Goal: Book appointment/travel/reservation

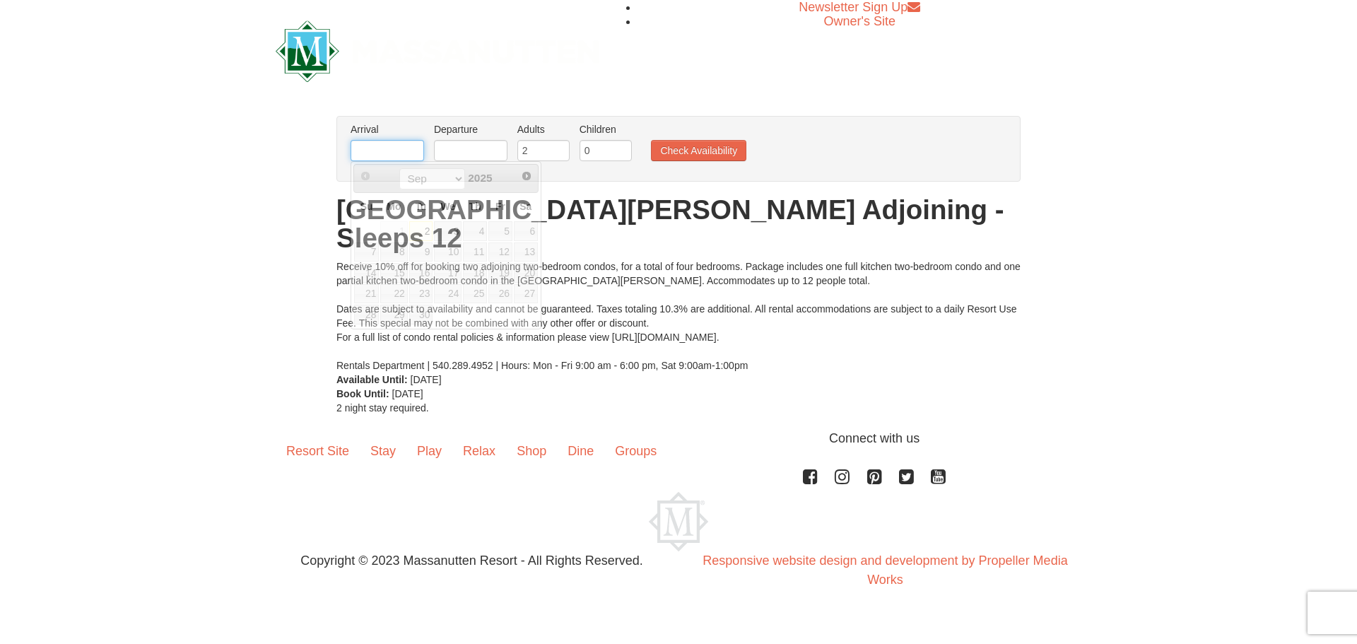
click at [370, 151] on input "text" at bounding box center [387, 150] width 73 height 21
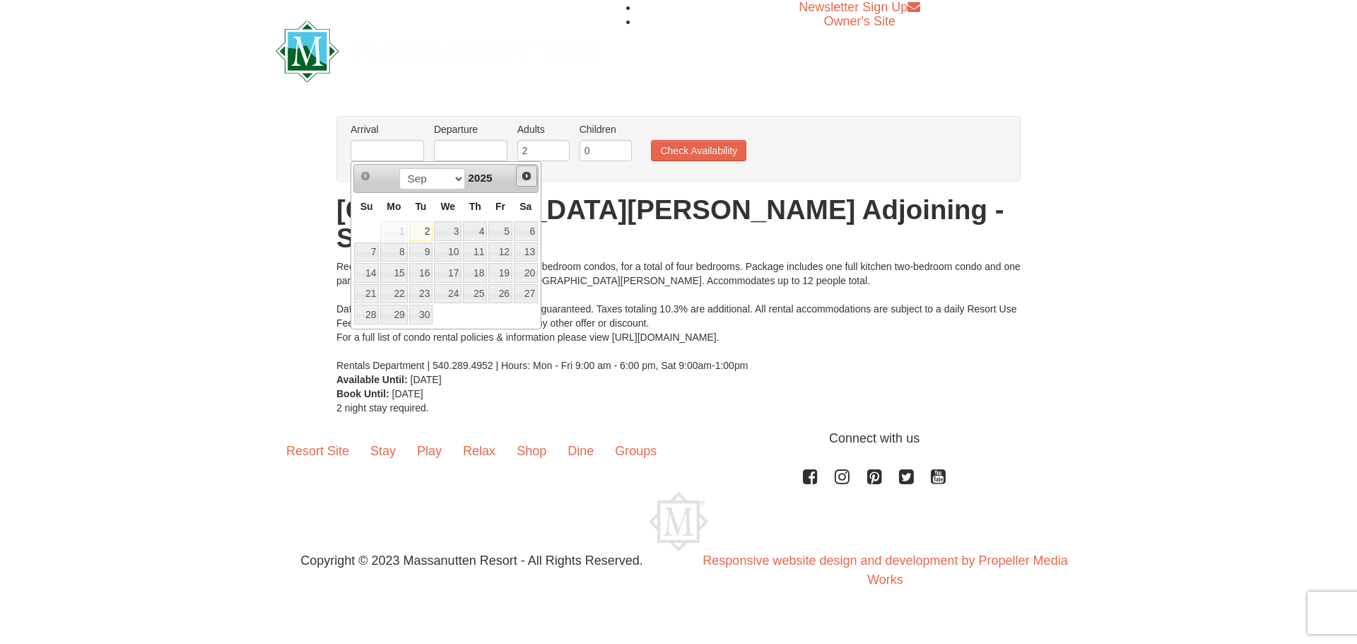
click at [528, 174] on span "Next" at bounding box center [526, 175] width 11 height 11
click at [391, 317] on link "29" at bounding box center [393, 315] width 27 height 20
type input "12/29/2025"
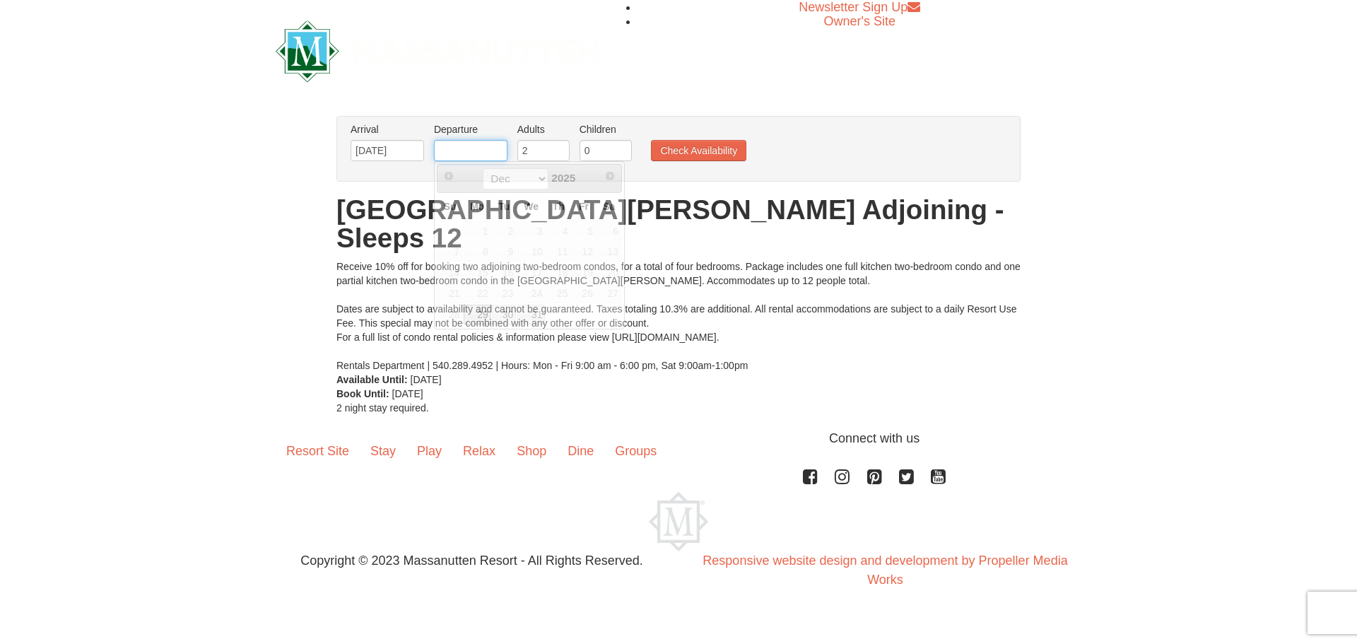
click at [450, 146] on input "text" at bounding box center [470, 150] width 73 height 21
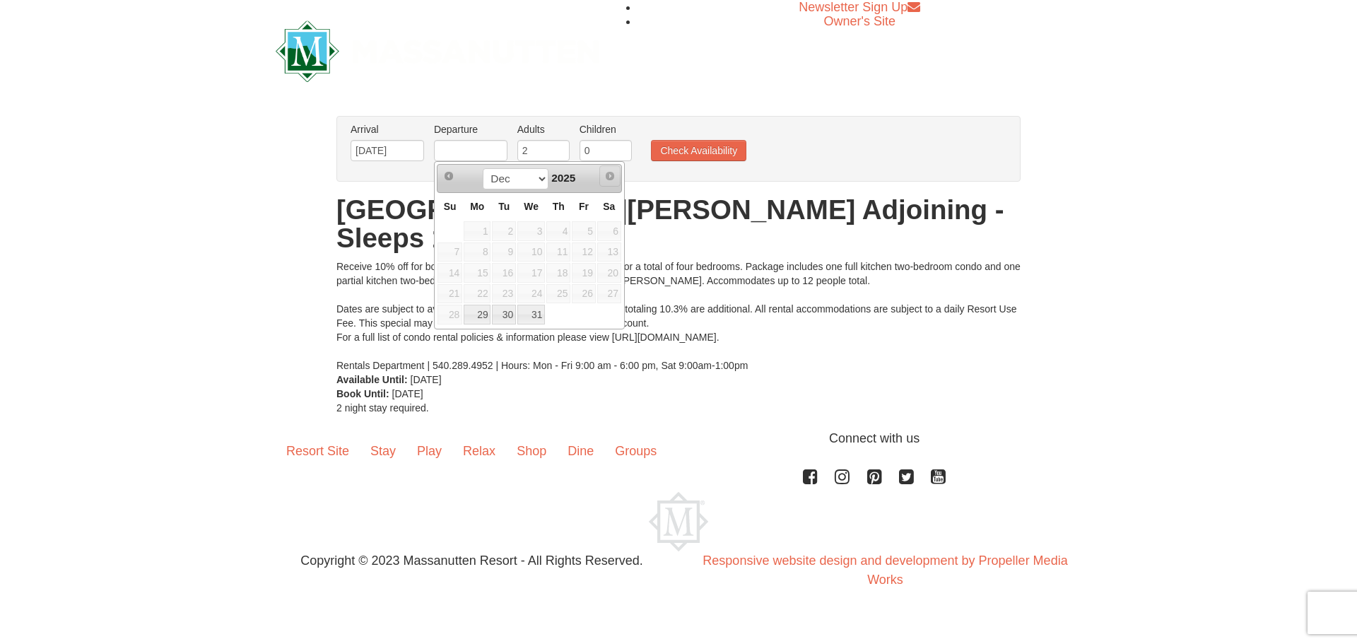
click at [613, 172] on span "Next" at bounding box center [609, 175] width 11 height 11
click at [608, 175] on span "Next" at bounding box center [609, 175] width 11 height 11
drag, startPoint x: 584, startPoint y: 174, endPoint x: 575, endPoint y: 175, distance: 8.6
click at [582, 175] on div "Dec 2025" at bounding box center [529, 178] width 134 height 23
click at [567, 176] on span "2025" at bounding box center [563, 178] width 24 height 12
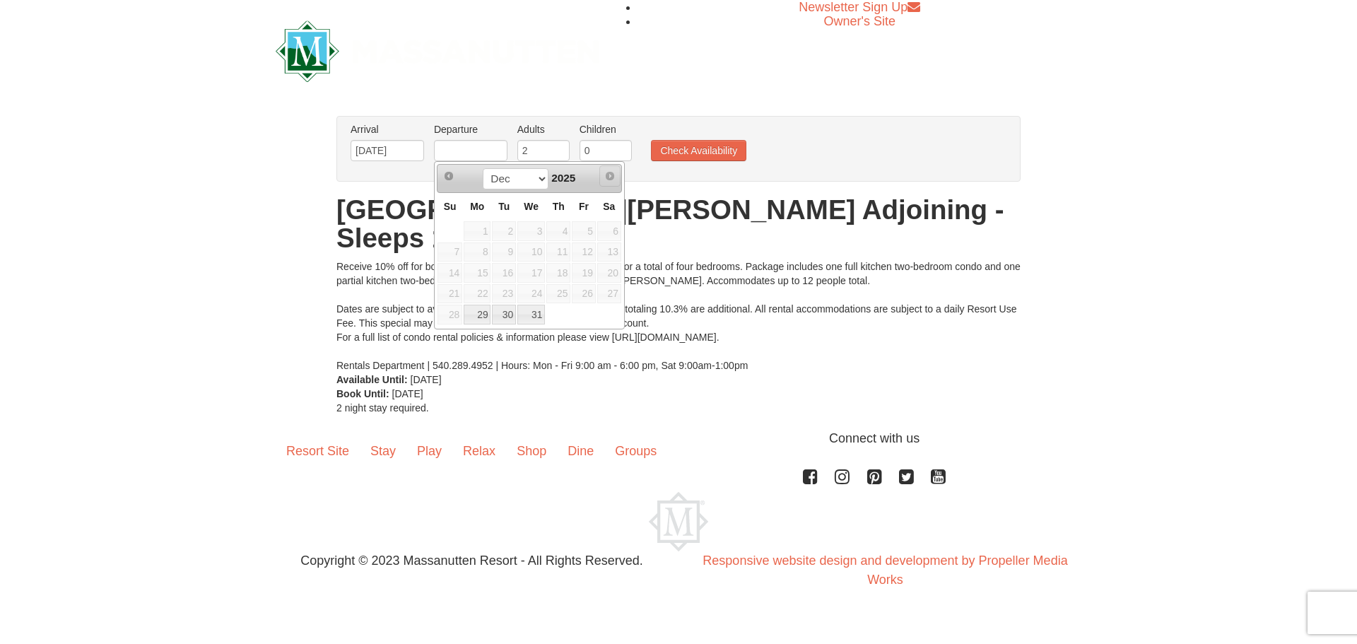
click at [612, 175] on span "Next" at bounding box center [609, 175] width 11 height 11
click at [612, 176] on span "Next" at bounding box center [609, 175] width 11 height 11
click at [473, 150] on input "text" at bounding box center [470, 150] width 73 height 21
click at [533, 316] on link "31" at bounding box center [531, 315] width 28 height 20
type input "12/31/2025"
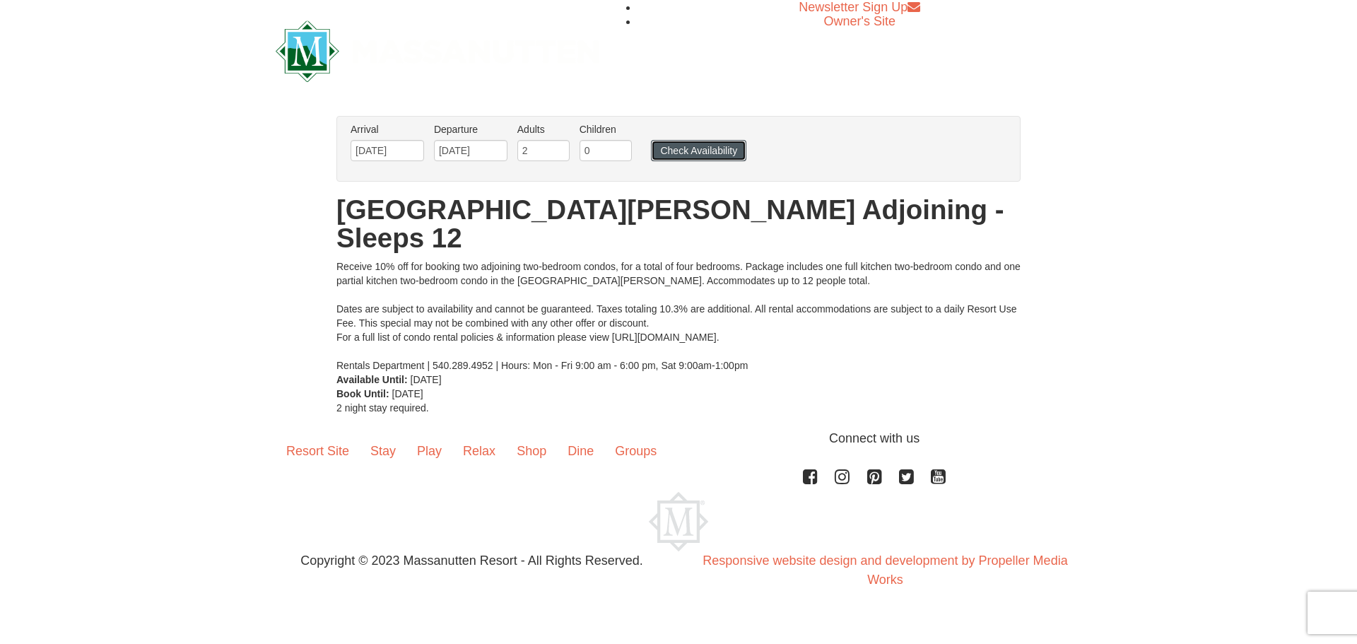
click at [679, 150] on button "Check Availability" at bounding box center [698, 150] width 95 height 21
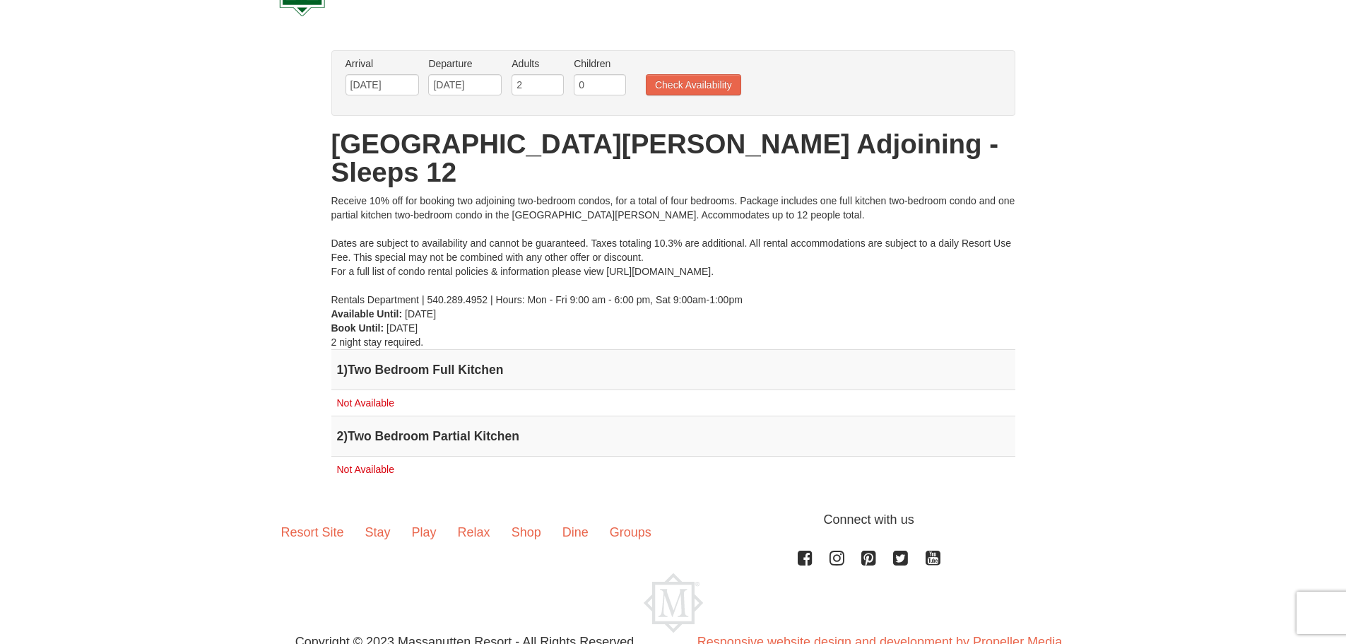
scroll to position [91, 0]
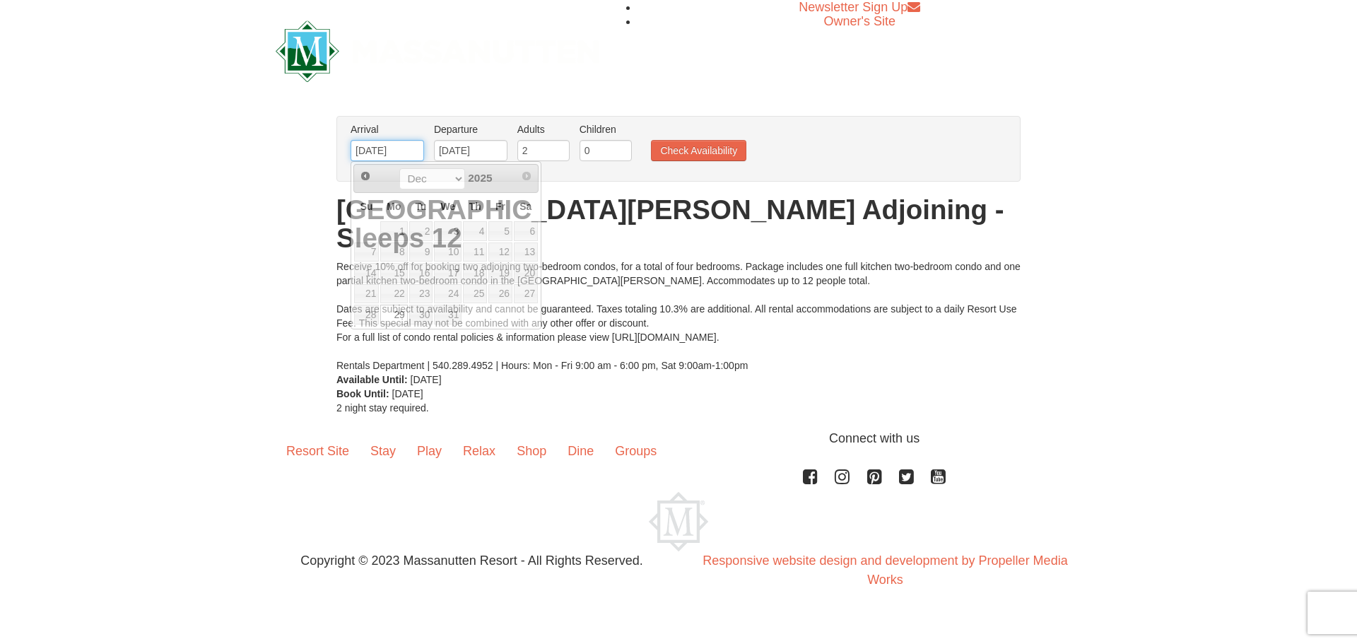
click at [377, 146] on input "12/29/2025" at bounding box center [387, 150] width 73 height 21
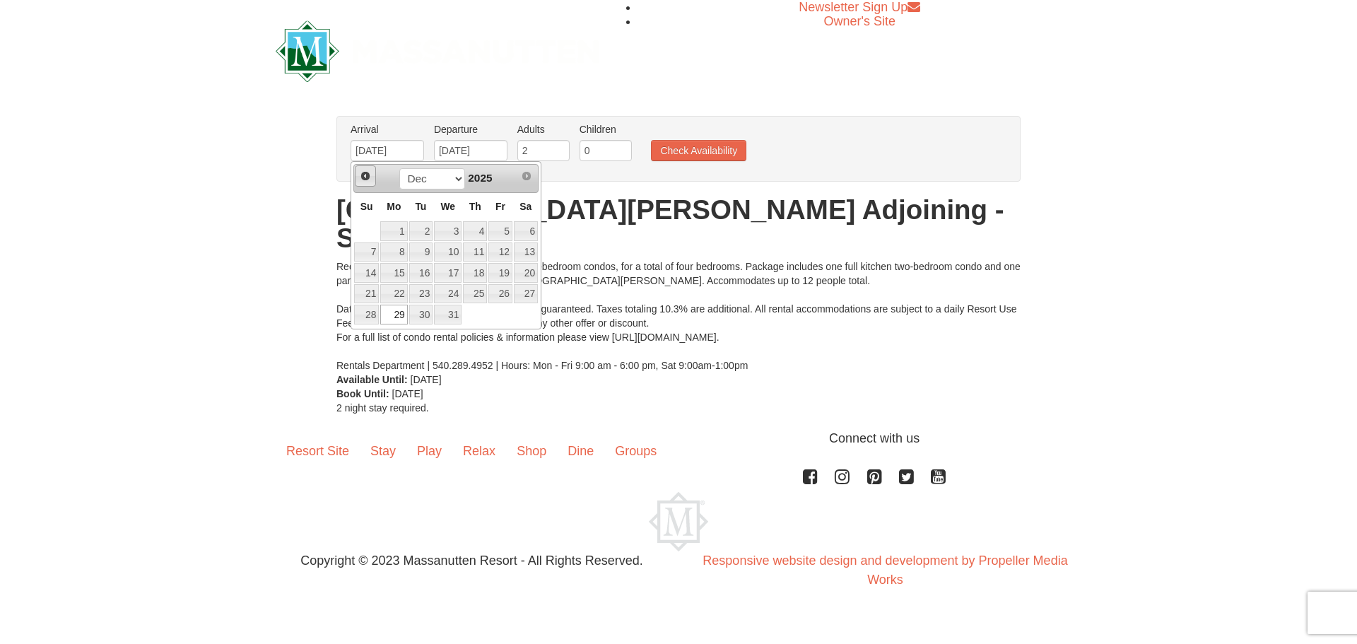
click at [359, 178] on link "Prev" at bounding box center [365, 175] width 21 height 21
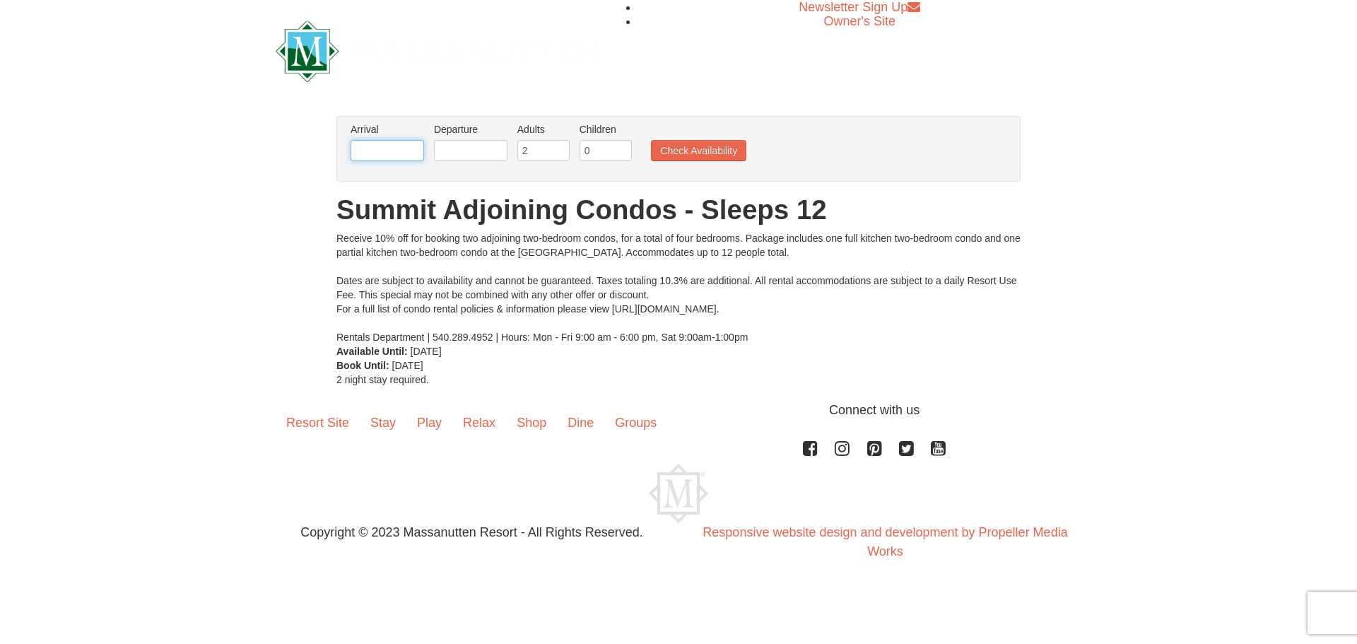
click at [390, 148] on input "text" at bounding box center [387, 150] width 73 height 21
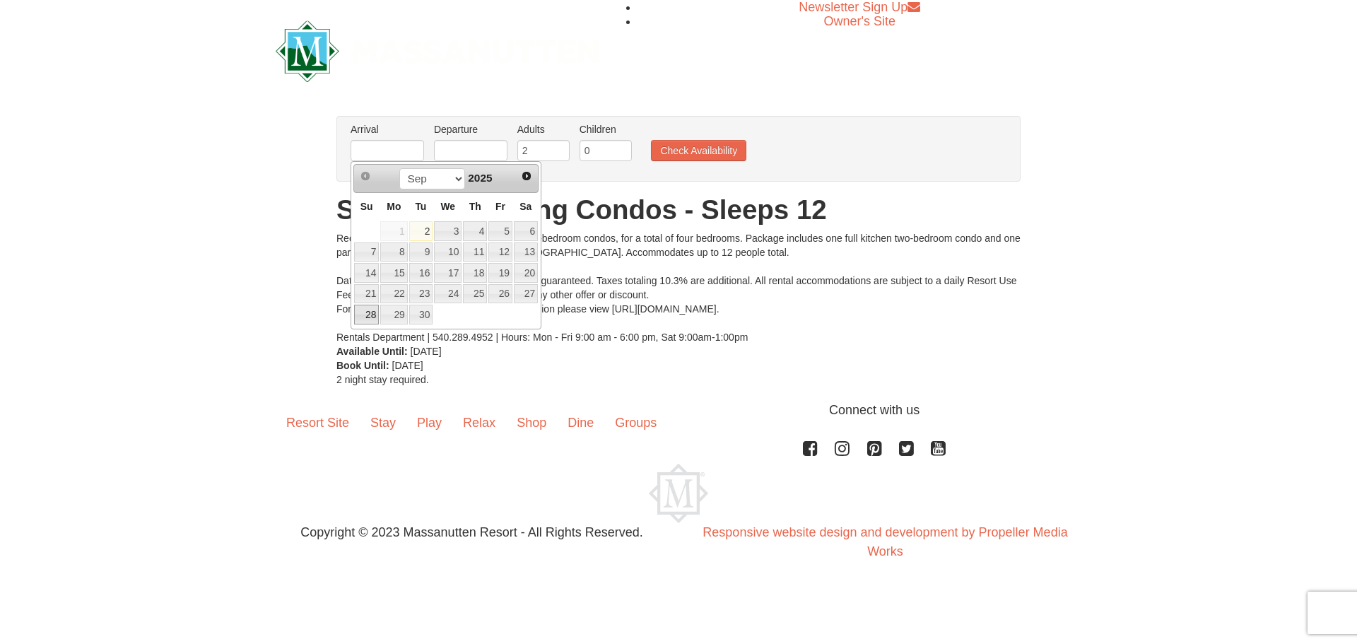
click at [358, 314] on link "28" at bounding box center [366, 315] width 25 height 20
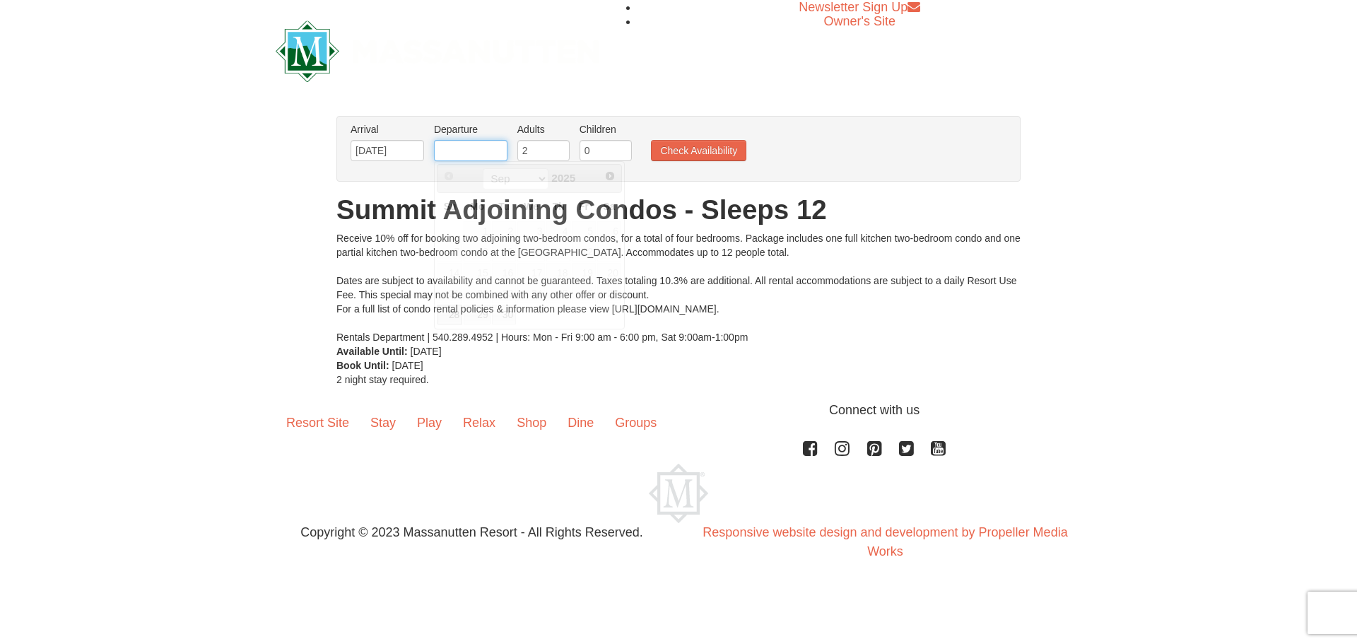
click at [444, 152] on input "text" at bounding box center [470, 150] width 73 height 21
click at [392, 152] on input "09/28/2025" at bounding box center [387, 150] width 73 height 21
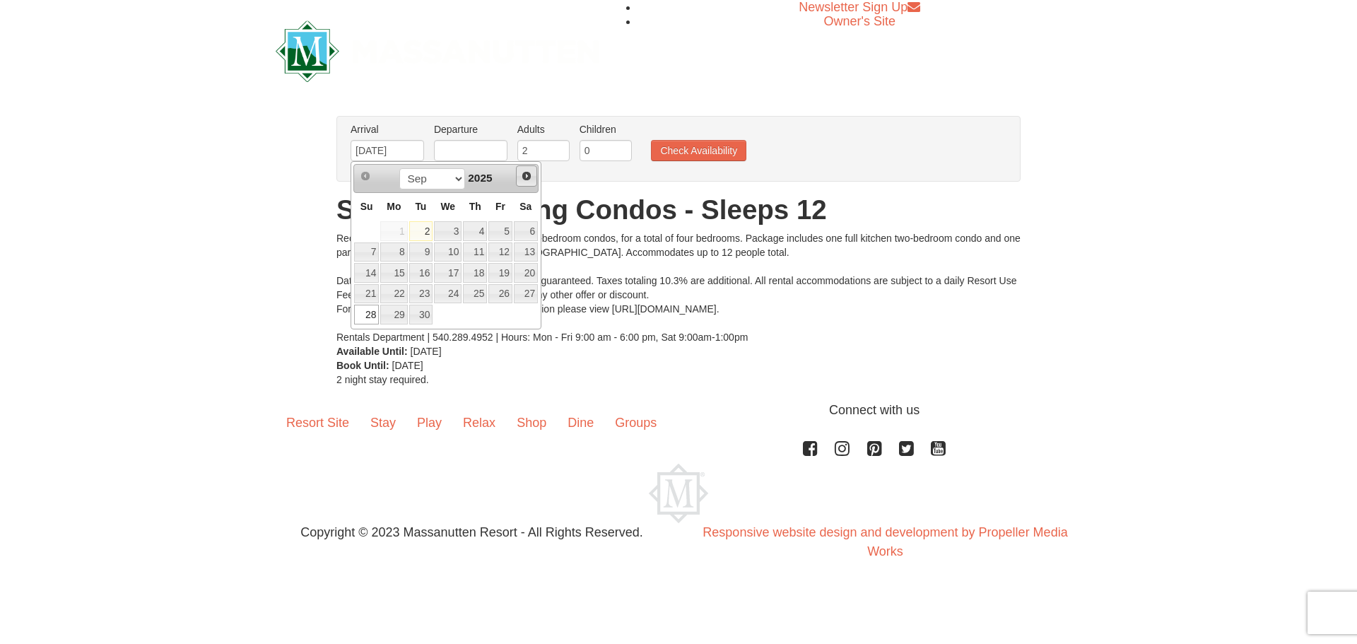
click at [527, 174] on span "Next" at bounding box center [526, 175] width 11 height 11
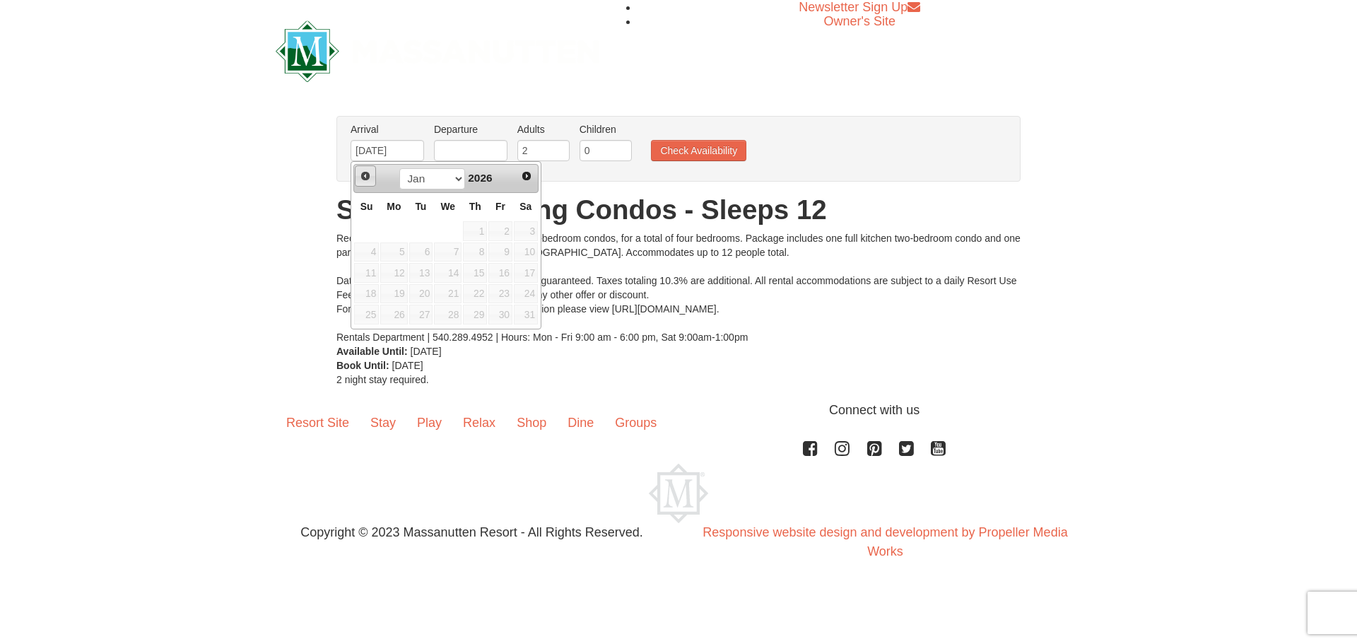
click at [362, 175] on span "Prev" at bounding box center [365, 175] width 11 height 11
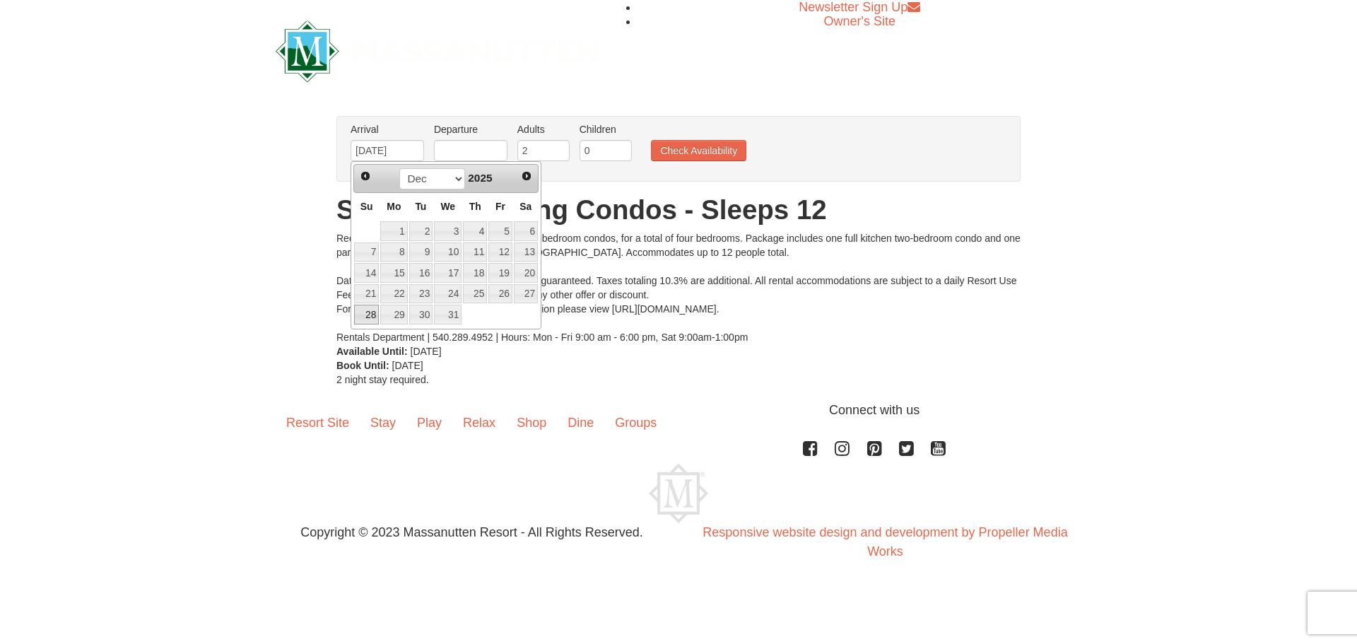
click at [364, 317] on link "28" at bounding box center [366, 315] width 25 height 20
type input "[DATE]"
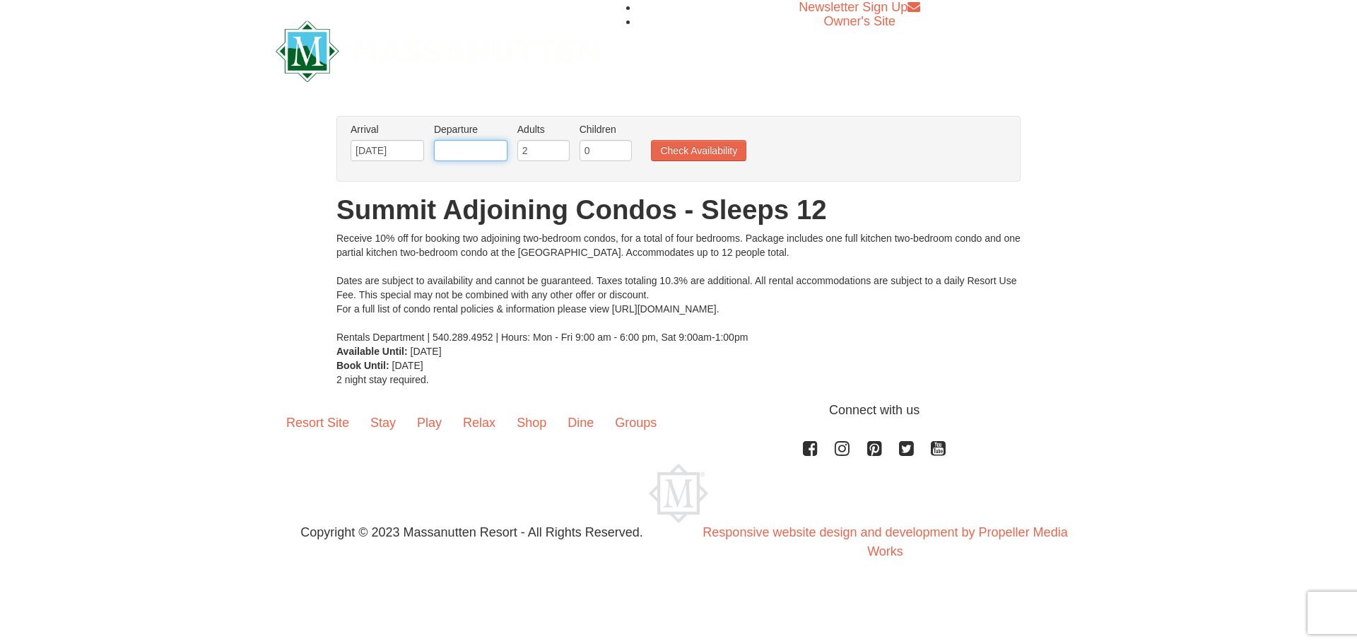
click at [446, 151] on input "text" at bounding box center [470, 150] width 73 height 21
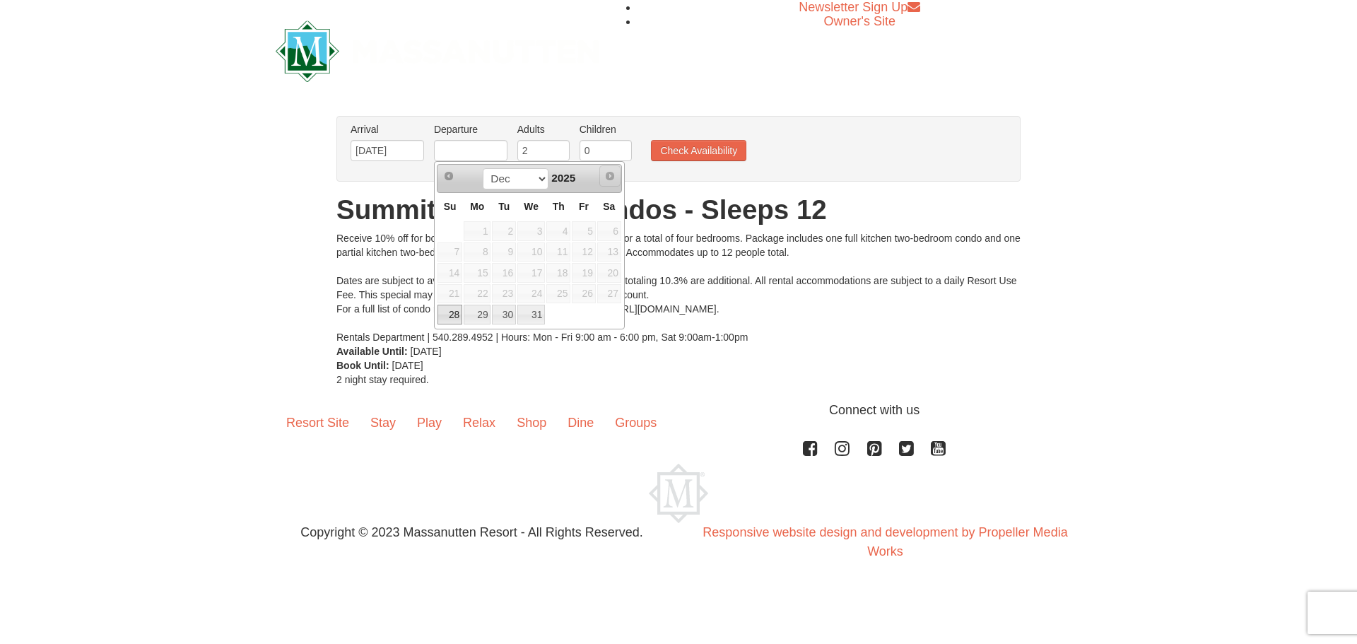
click at [609, 175] on span "Next" at bounding box center [609, 175] width 11 height 11
click at [535, 316] on link "31" at bounding box center [531, 315] width 28 height 20
type input "12/31/2025"
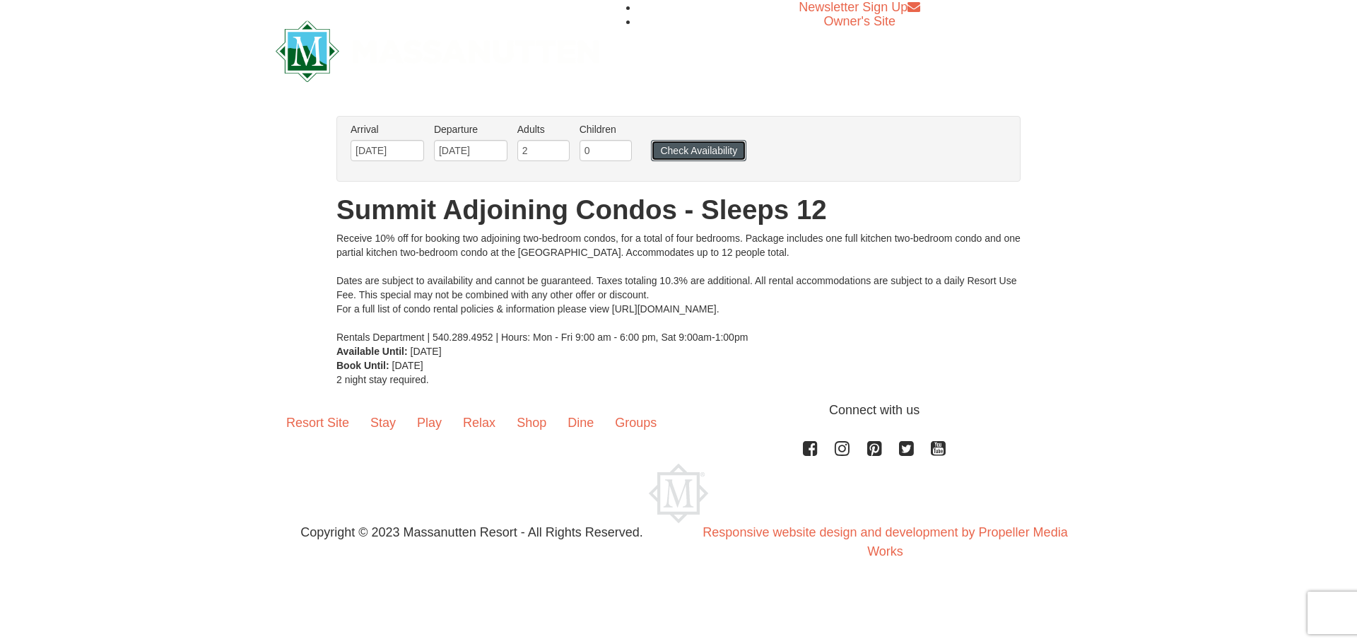
click at [688, 152] on button "Check Availability" at bounding box center [698, 150] width 95 height 21
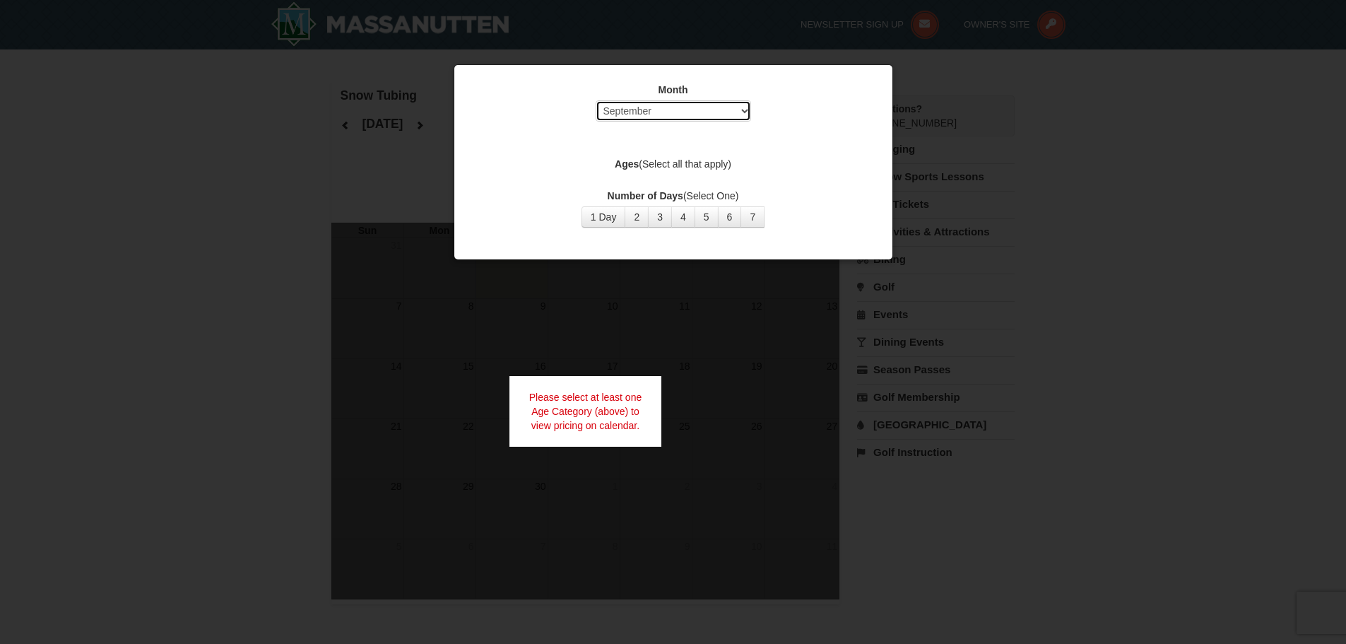
click at [709, 109] on select "Select September October November December January February March April May Jun…" at bounding box center [673, 110] width 155 height 21
select select "12"
click at [596, 100] on select "Select September October November December January February March April May Jun…" at bounding box center [673, 110] width 155 height 21
click at [636, 217] on button "2" at bounding box center [637, 216] width 24 height 21
click at [609, 219] on button "1 Day" at bounding box center [604, 216] width 45 height 21
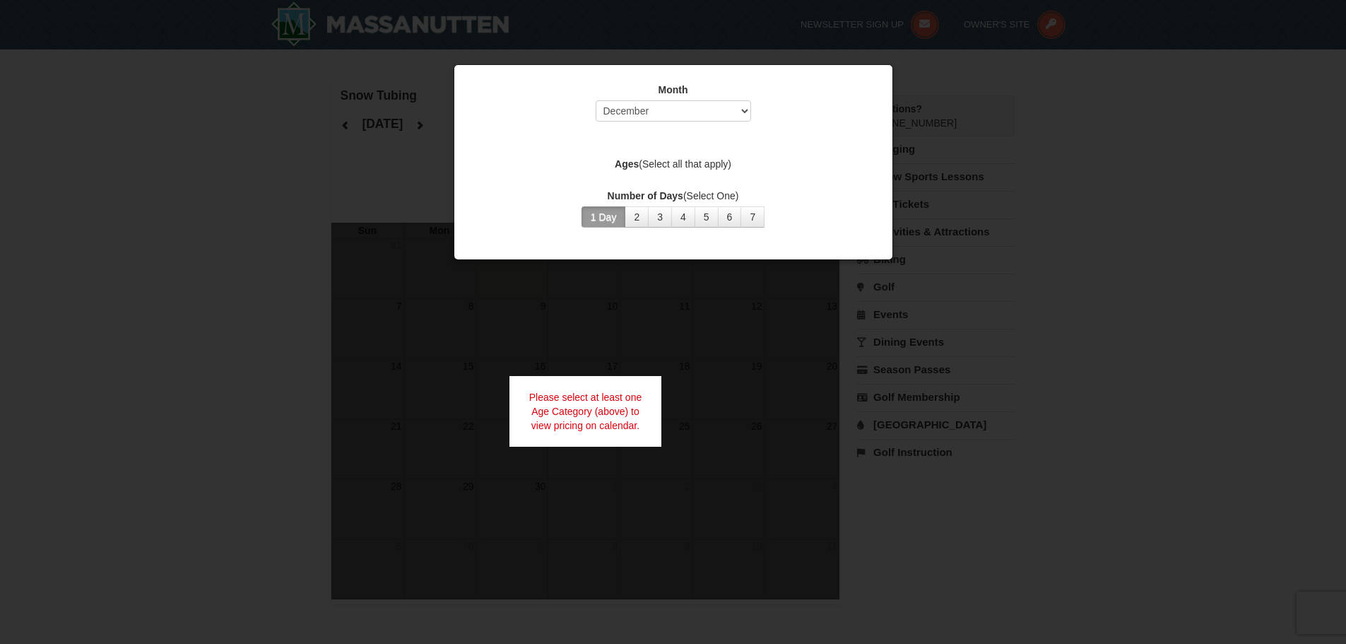
click at [676, 163] on label "Ages (Select all that apply)" at bounding box center [673, 164] width 403 height 14
click at [676, 114] on select "Select September October November December January February March April May Jun…" at bounding box center [673, 110] width 155 height 21
click at [596, 100] on select "Select September October November December January February March April May Jun…" at bounding box center [673, 110] width 155 height 21
click at [775, 161] on label "Ages (Select all that apply)" at bounding box center [673, 164] width 403 height 14
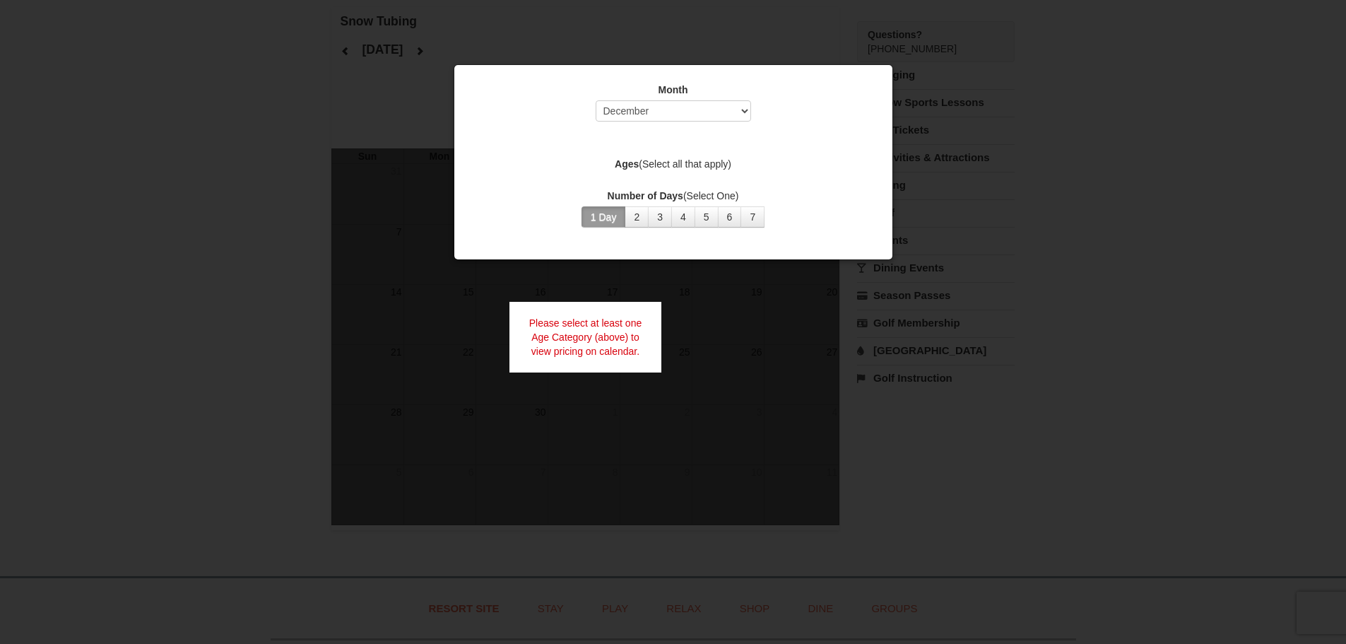
scroll to position [71, 0]
click at [774, 163] on label "Ages (Select all that apply)" at bounding box center [673, 164] width 403 height 14
drag, startPoint x: 731, startPoint y: 162, endPoint x: 726, endPoint y: 155, distance: 8.2
click at [726, 163] on label "Ages (Select all that apply)" at bounding box center [673, 164] width 403 height 14
click at [965, 119] on div at bounding box center [673, 322] width 1346 height 644
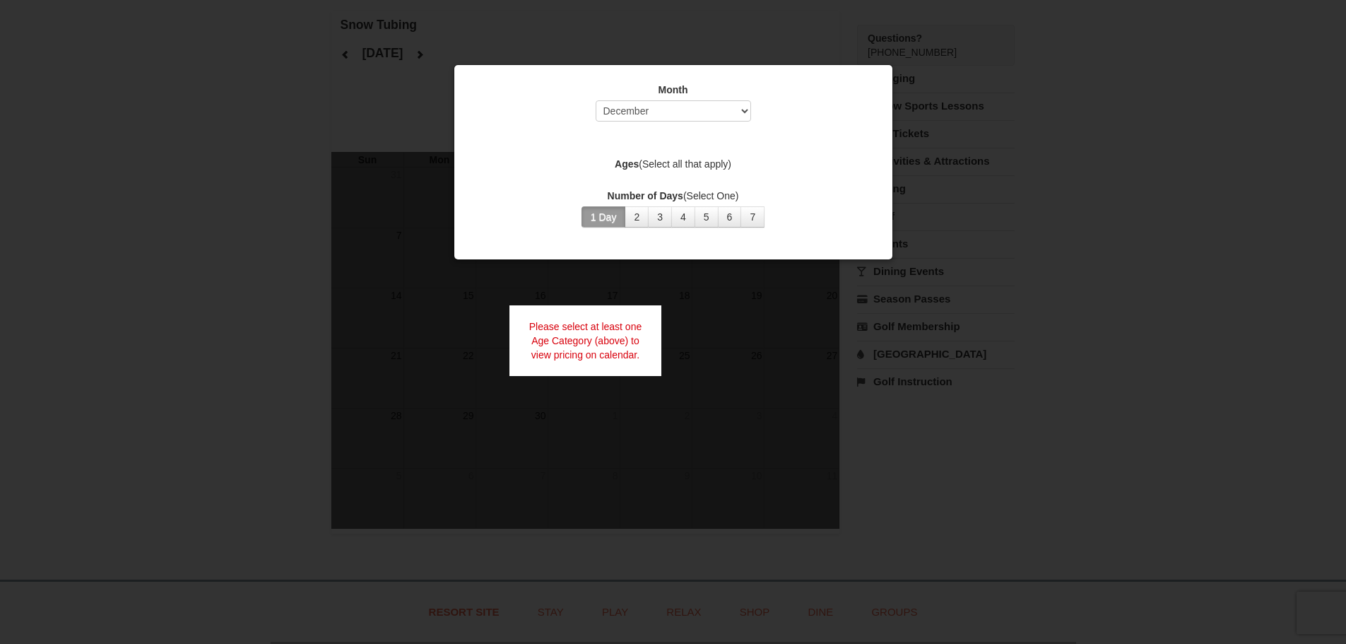
click at [437, 63] on div at bounding box center [673, 322] width 1346 height 644
